Goal: Task Accomplishment & Management: Complete application form

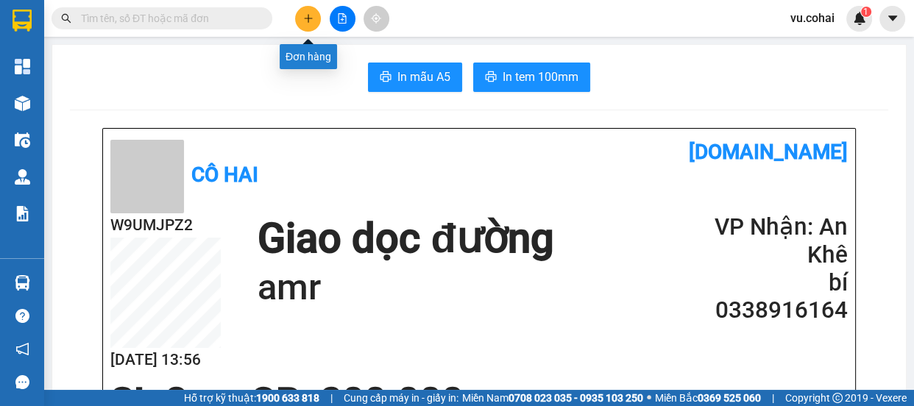
click at [306, 20] on icon "plus" at bounding box center [308, 18] width 10 height 10
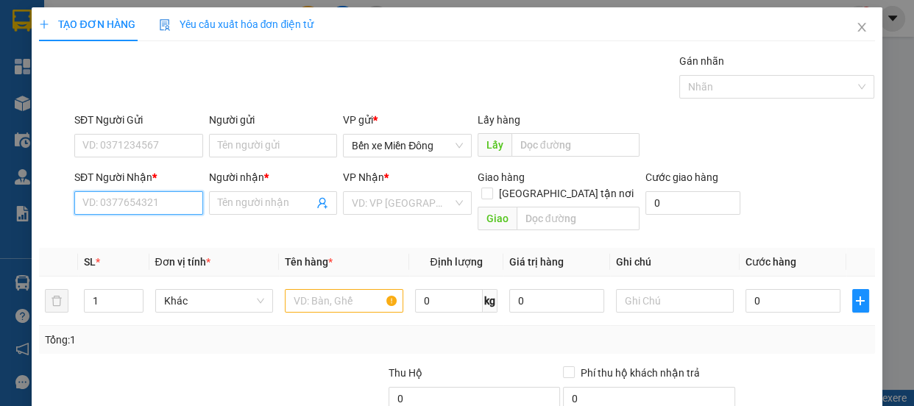
click at [179, 202] on input "SĐT Người Nhận *" at bounding box center [138, 203] width 129 height 24
click at [141, 207] on input "0983285" at bounding box center [138, 203] width 129 height 24
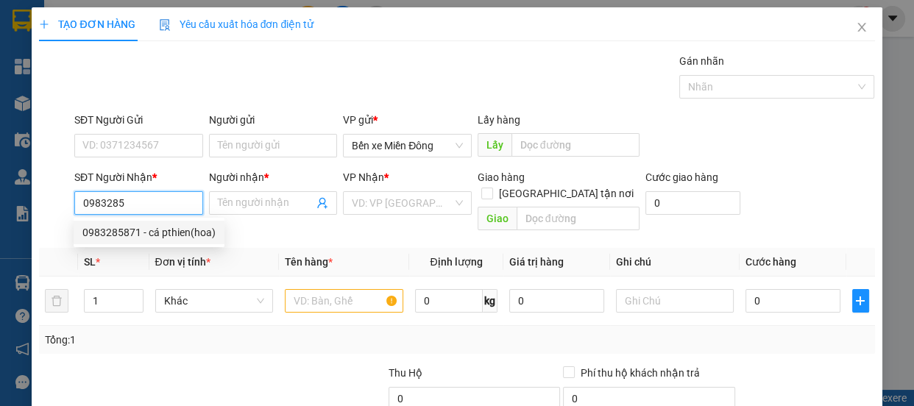
click at [176, 238] on div "0983285871 - cá pthien(hoa)" at bounding box center [148, 232] width 133 height 16
type input "0983285871"
type input "cá pthien(hoa)"
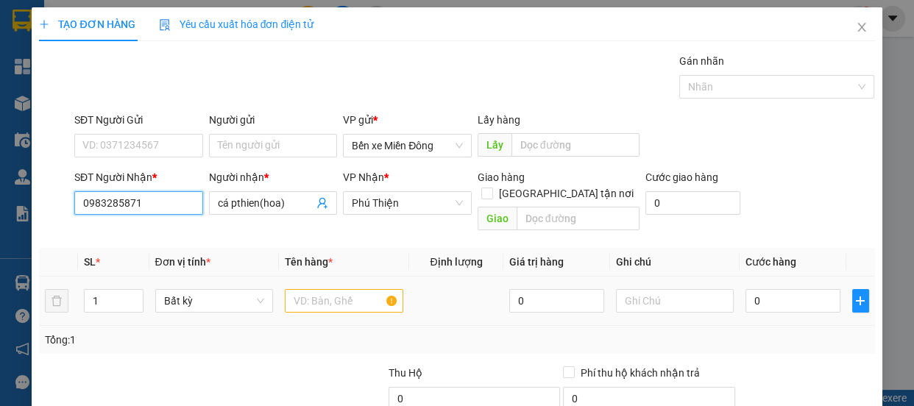
type input "0983285871"
click at [330, 291] on input "text" at bounding box center [344, 301] width 118 height 24
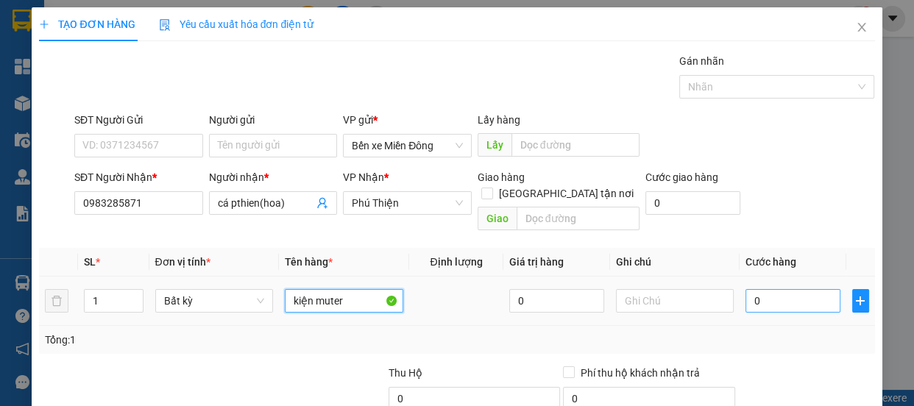
type input "kiện muter"
click at [782, 290] on input "0" at bounding box center [792, 301] width 95 height 24
type input "001"
type input "1"
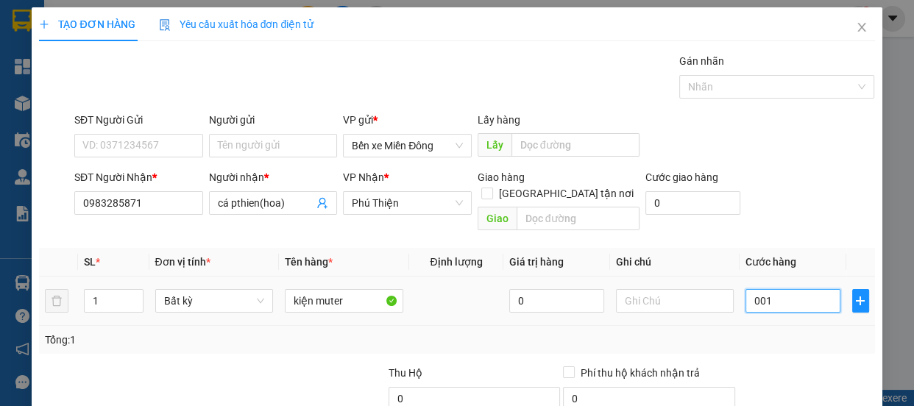
type input "0.010"
type input "10"
type input "00.100"
type input "100"
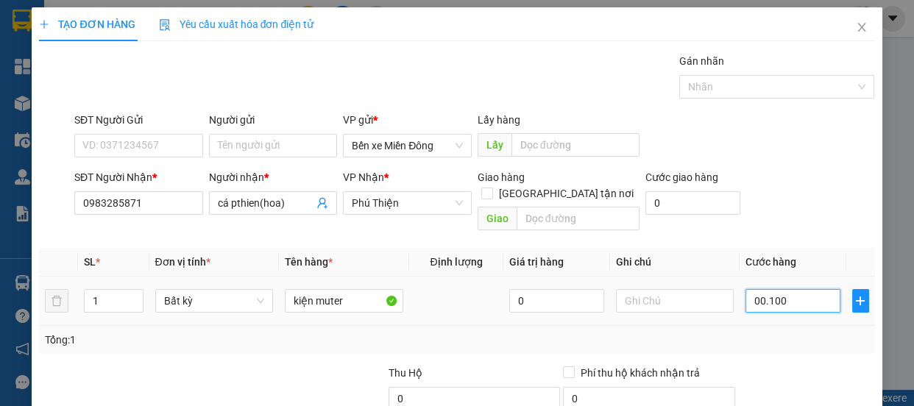
type input "100"
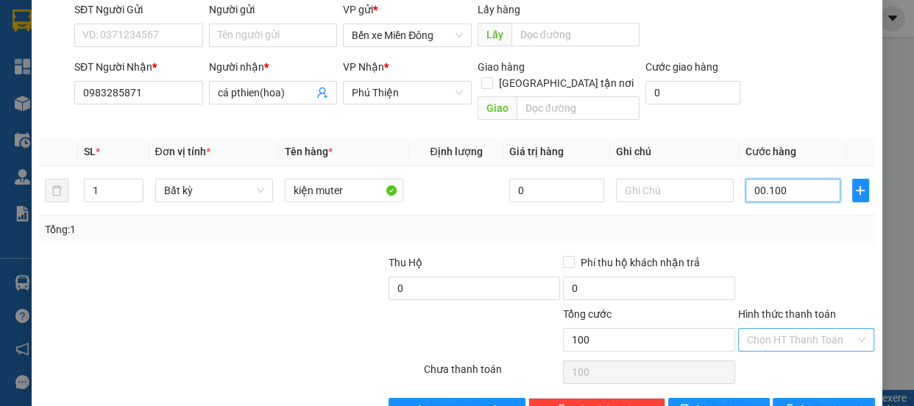
scroll to position [138, 0]
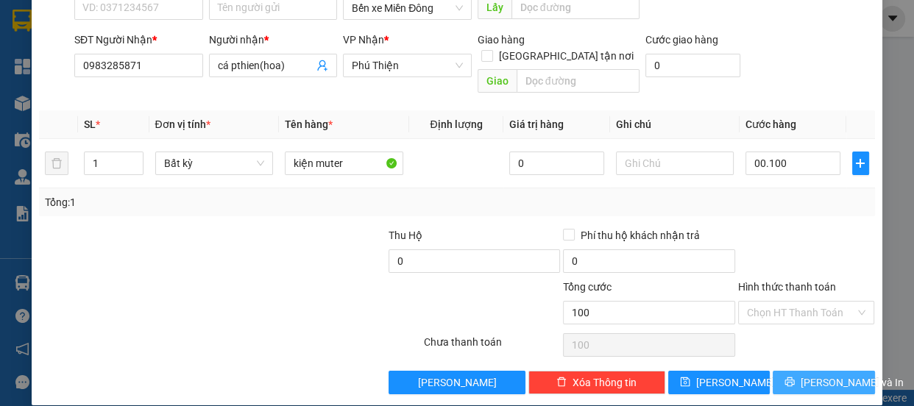
type input "100.000"
click at [803, 374] on span "[PERSON_NAME] và In" at bounding box center [851, 382] width 103 height 16
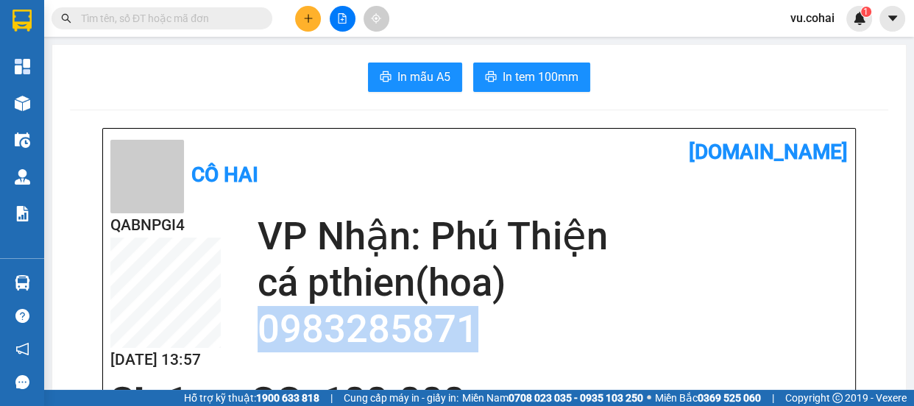
drag, startPoint x: 465, startPoint y: 330, endPoint x: 265, endPoint y: 327, distance: 200.1
click at [263, 327] on h2 "0983285871" at bounding box center [552, 329] width 590 height 46
drag, startPoint x: 266, startPoint y: 327, endPoint x: 493, endPoint y: 332, distance: 226.6
click at [493, 332] on h2 "0983285871" at bounding box center [552, 329] width 590 height 46
drag, startPoint x: 468, startPoint y: 330, endPoint x: 256, endPoint y: 324, distance: 211.9
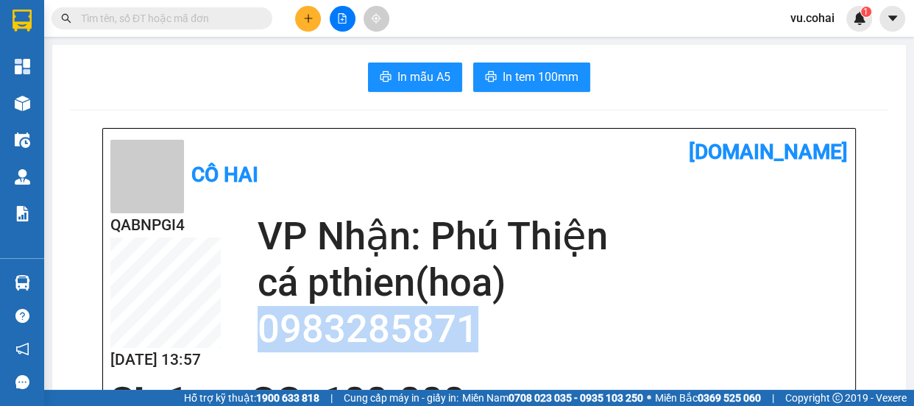
click at [257, 324] on h2 "0983285871" at bounding box center [552, 329] width 590 height 46
copy h2 "0983285871"
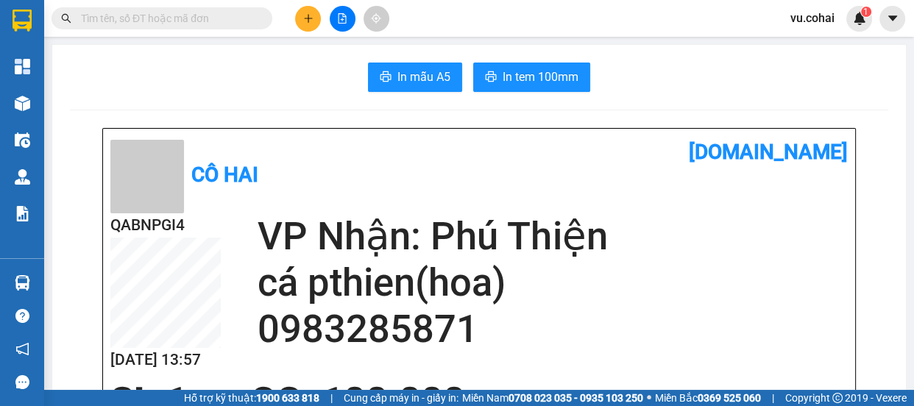
click at [146, 15] on input "text" at bounding box center [168, 18] width 174 height 16
paste input "0983285871"
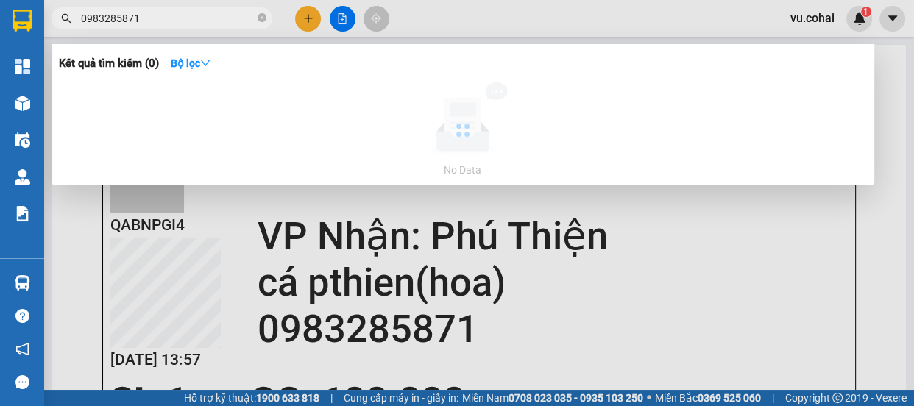
type input "0983285871"
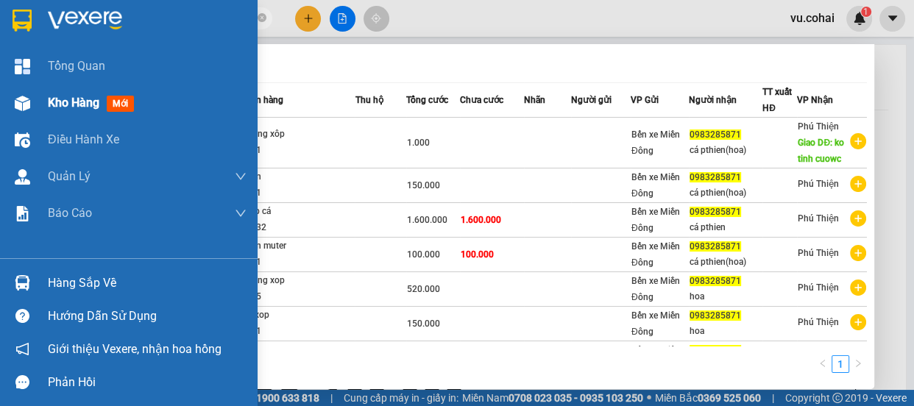
click at [59, 106] on span "Kho hàng" at bounding box center [73, 103] width 51 height 14
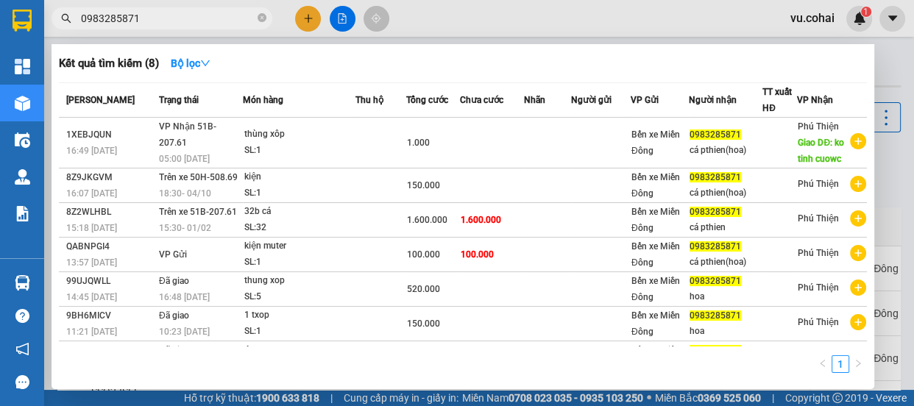
click at [900, 254] on div at bounding box center [457, 203] width 914 height 406
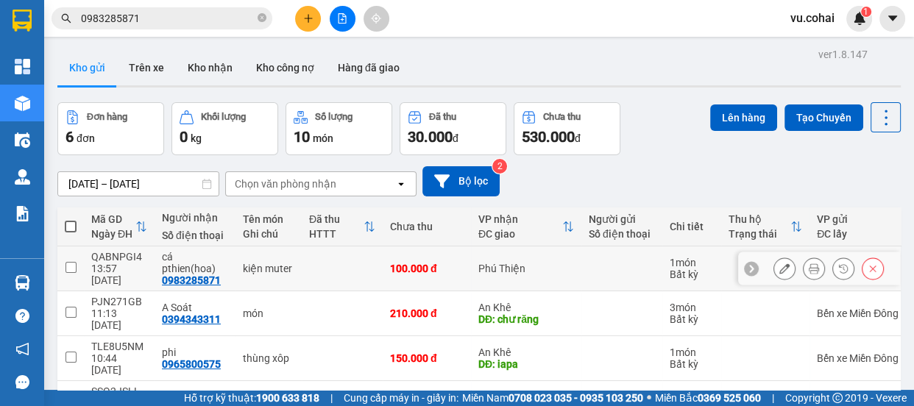
click at [779, 263] on icon at bounding box center [784, 268] width 10 height 10
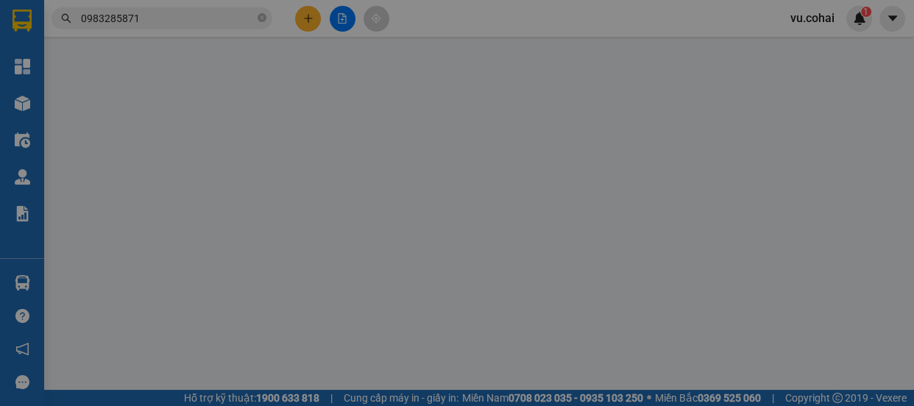
type input "0983285871"
type input "cá pthien(hoa)"
type input "0"
type input "100.000"
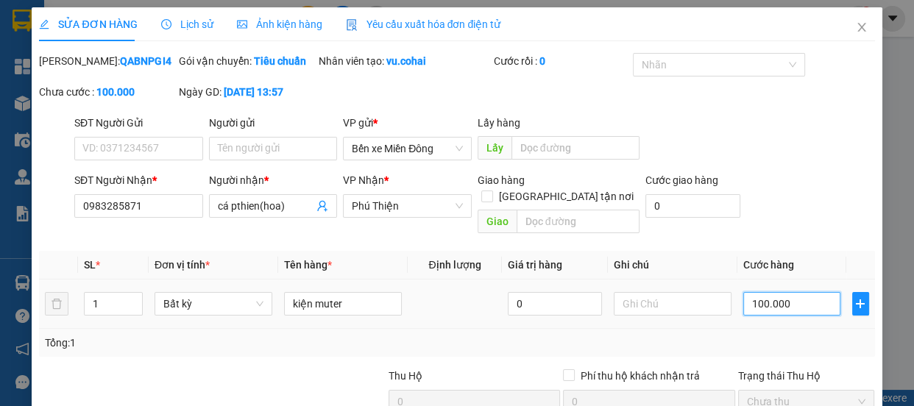
type input "0"
type input "1"
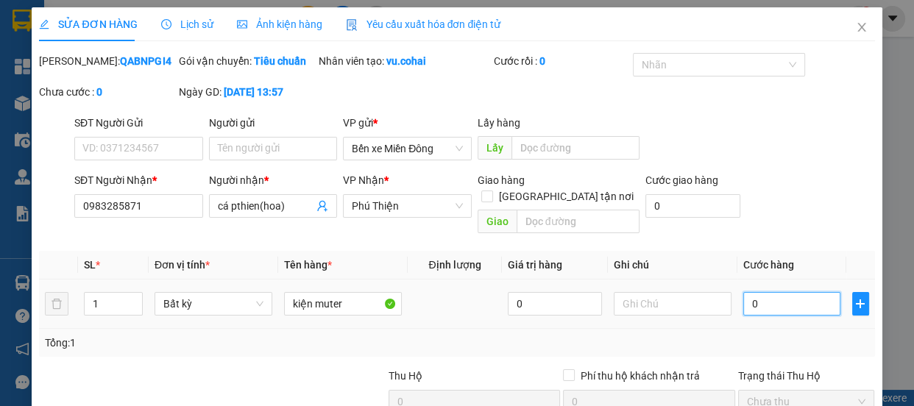
type input "001"
type input "15"
type input "0.015"
type input "150"
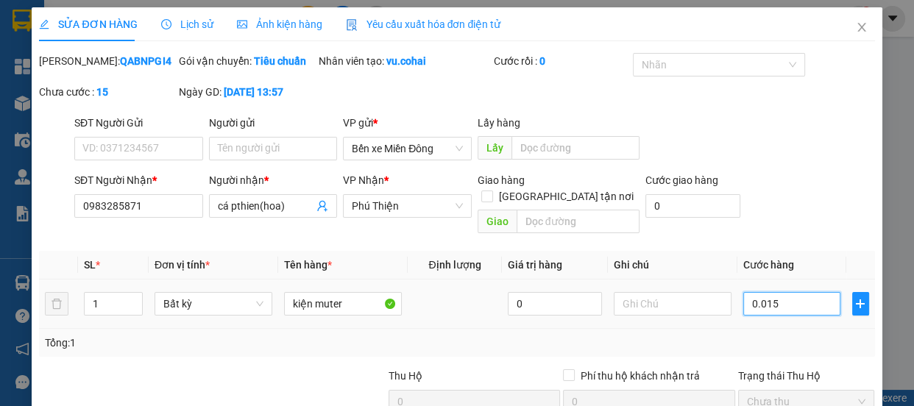
type input "150"
type input "000.150"
type input "150"
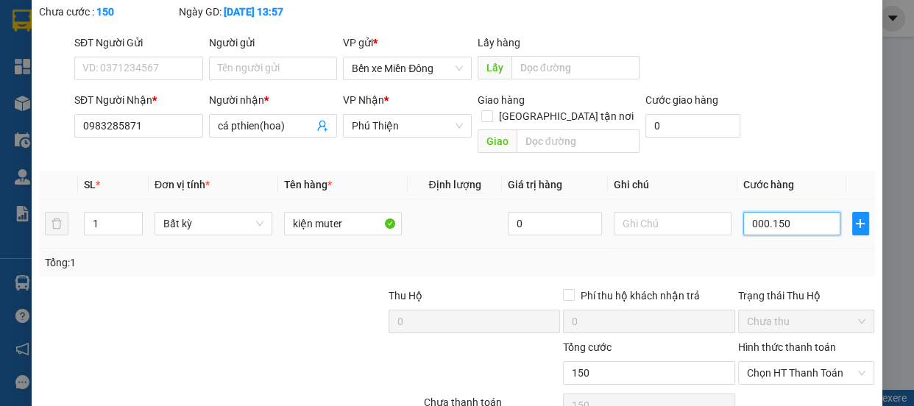
scroll to position [157, 0]
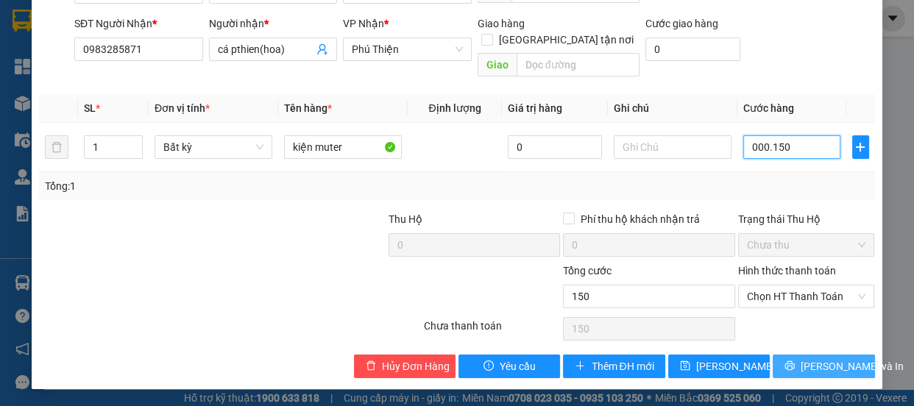
type input "000.150"
type input "150.000"
click at [802, 361] on span "[PERSON_NAME] và In" at bounding box center [851, 366] width 103 height 16
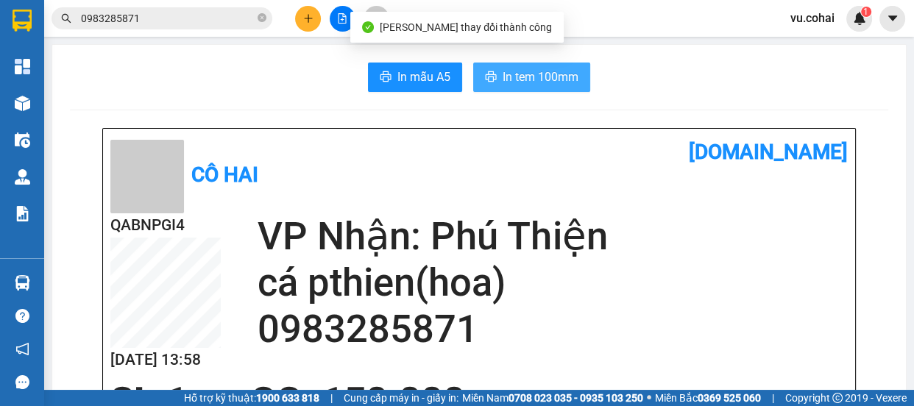
click at [549, 83] on span "In tem 100mm" at bounding box center [540, 77] width 76 height 18
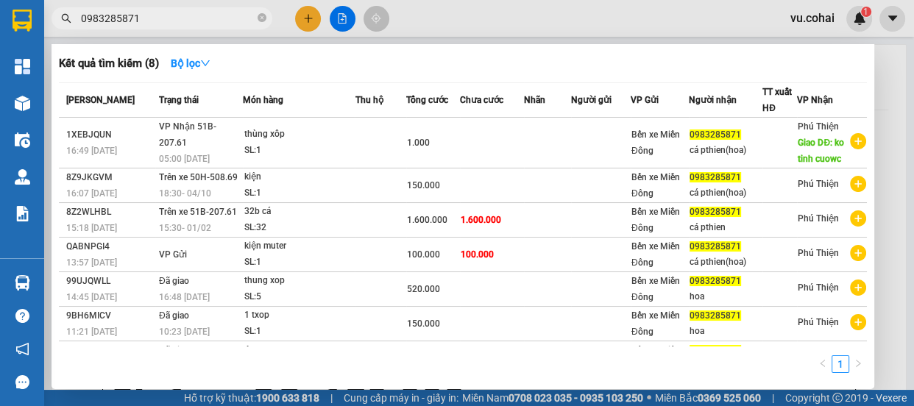
click at [161, 15] on input "0983285871" at bounding box center [168, 18] width 174 height 16
click at [341, 24] on div at bounding box center [457, 203] width 914 height 406
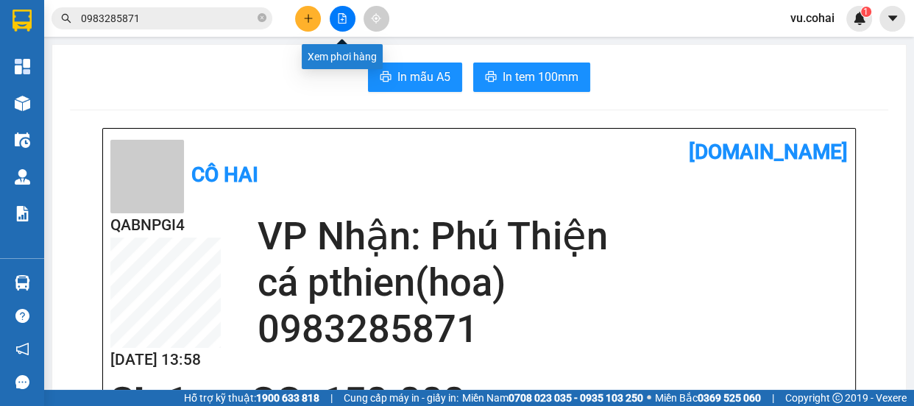
click at [341, 25] on button at bounding box center [343, 19] width 26 height 26
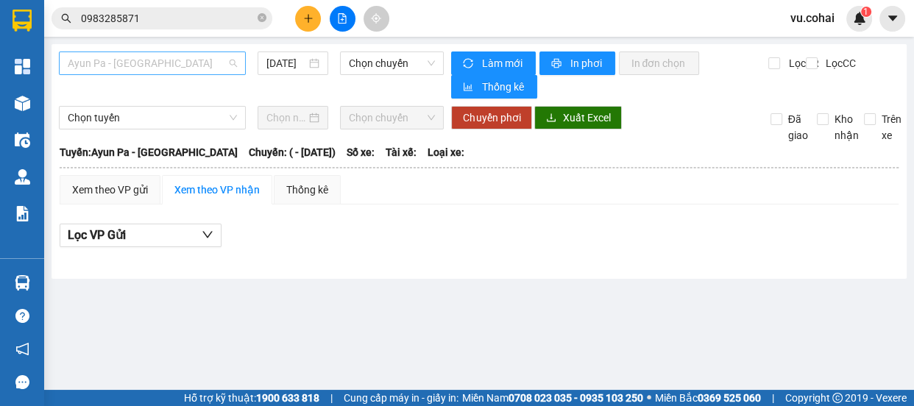
click at [185, 58] on span "Ayun Pa - [GEOGRAPHIC_DATA]" at bounding box center [152, 63] width 169 height 22
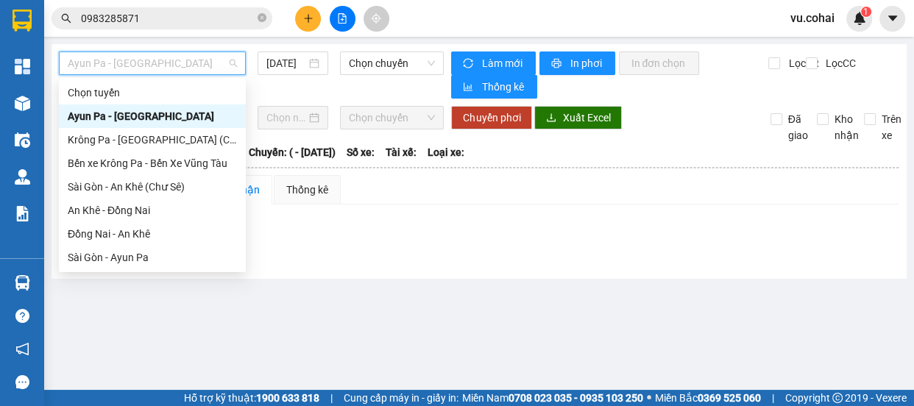
drag, startPoint x: 169, startPoint y: 186, endPoint x: 201, endPoint y: 126, distance: 68.1
click at [201, 126] on div "Chọn tuyến [GEOGRAPHIC_DATA] - [GEOGRAPHIC_DATA] [GEOGRAPHIC_DATA] - [GEOGRAPHI…" at bounding box center [152, 198] width 187 height 235
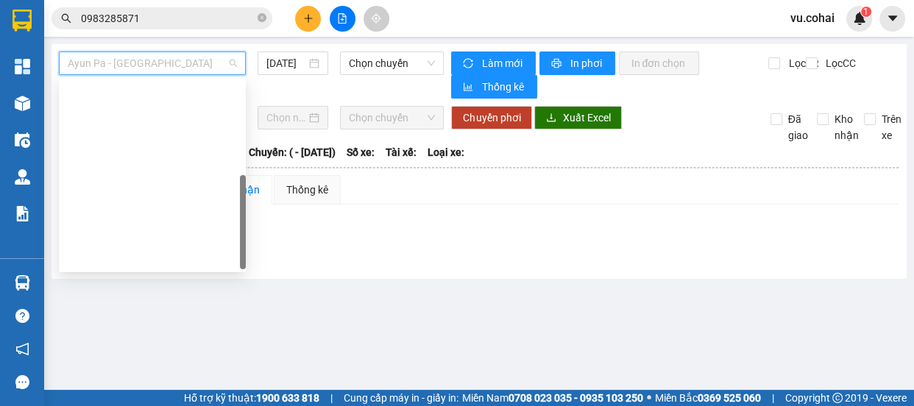
click at [171, 320] on div "[GEOGRAPHIC_DATA] - Krông Pa ([GEOGRAPHIC_DATA])" at bounding box center [152, 328] width 169 height 16
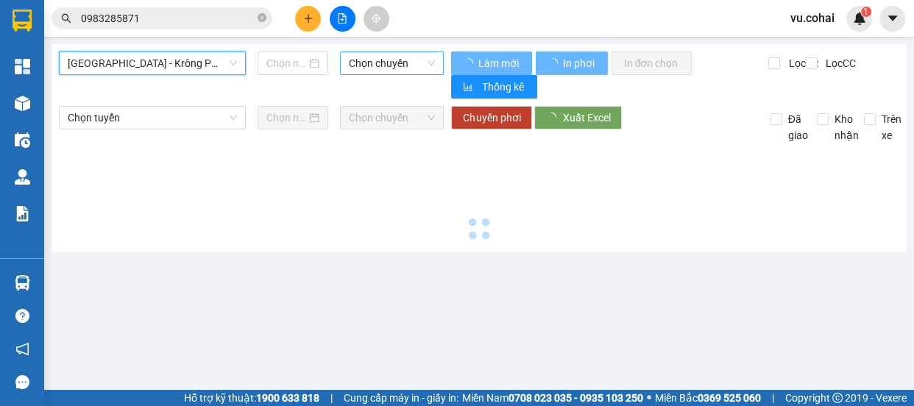
type input "[DATE]"
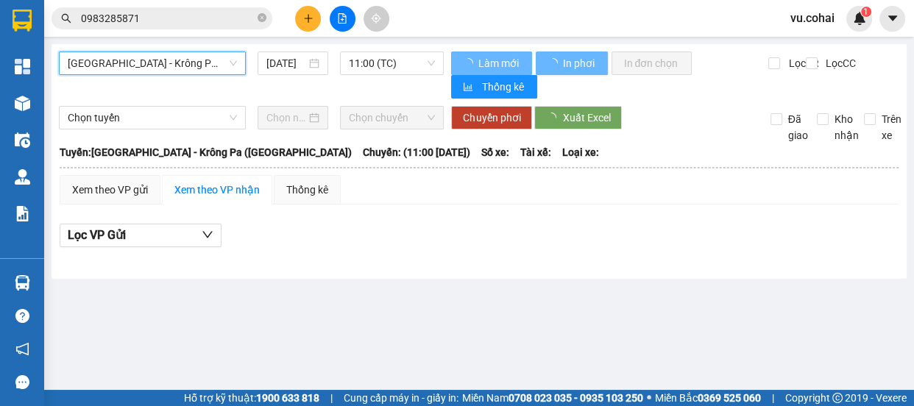
click at [385, 63] on span "11:00 (TC)" at bounding box center [392, 63] width 86 height 22
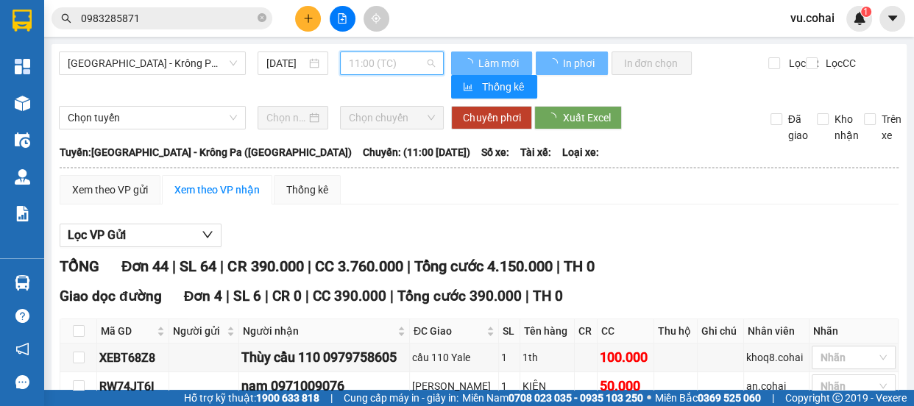
click at [392, 114] on div "11:00 (TC)" at bounding box center [403, 116] width 115 height 16
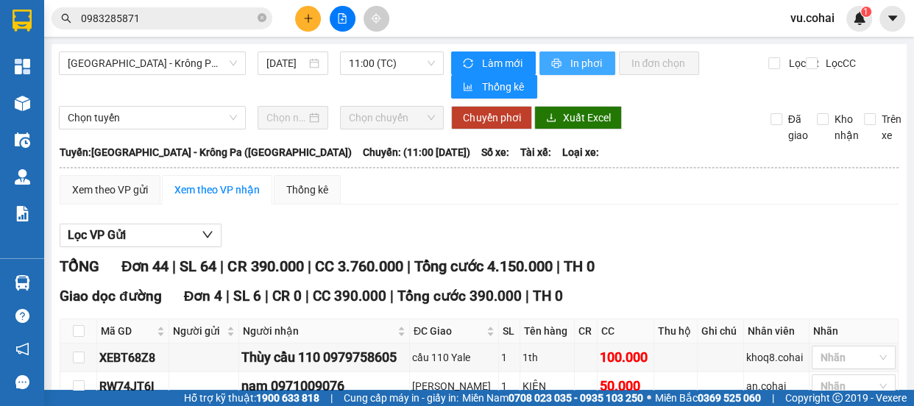
click at [573, 64] on span "In phơi" at bounding box center [586, 63] width 34 height 16
